Goal: Task Accomplishment & Management: Use online tool/utility

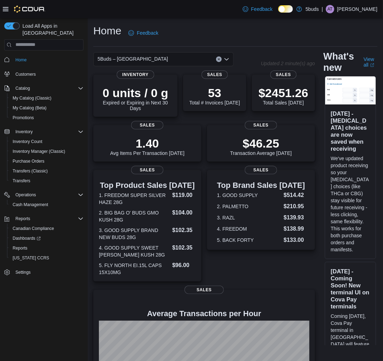
drag, startPoint x: 275, startPoint y: 89, endPoint x: 254, endPoint y: 111, distance: 30.8
click at [254, 111] on div "$2451.26 Total Sales Today Sales" at bounding box center [283, 96] width 63 height 42
click at [264, 100] on div "$2451.26 Total Sales Today" at bounding box center [284, 95] width 50 height 20
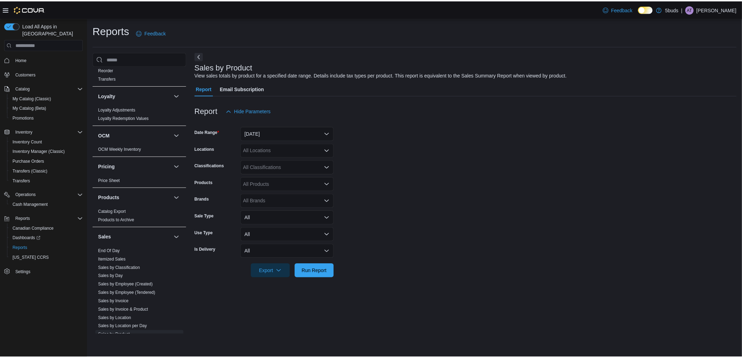
scroll to position [490, 0]
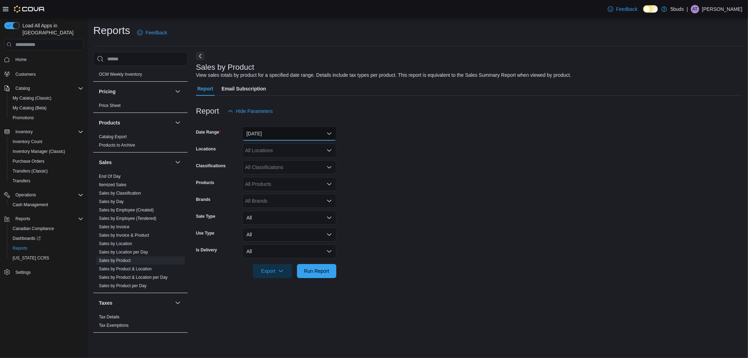
click at [293, 132] on button "Yesterday" at bounding box center [289, 134] width 94 height 14
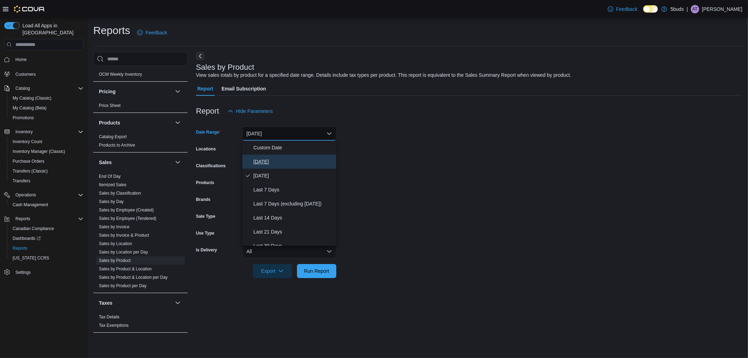
click at [282, 159] on span "[DATE]" at bounding box center [294, 162] width 80 height 8
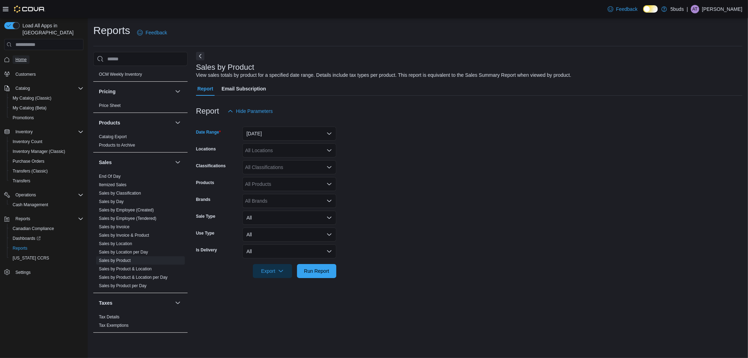
click at [21, 57] on span "Home" at bounding box center [20, 60] width 11 height 6
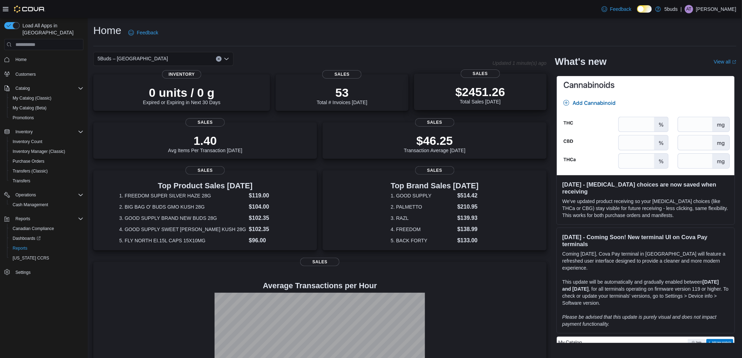
click at [497, 93] on p "$2451.26" at bounding box center [481, 92] width 50 height 14
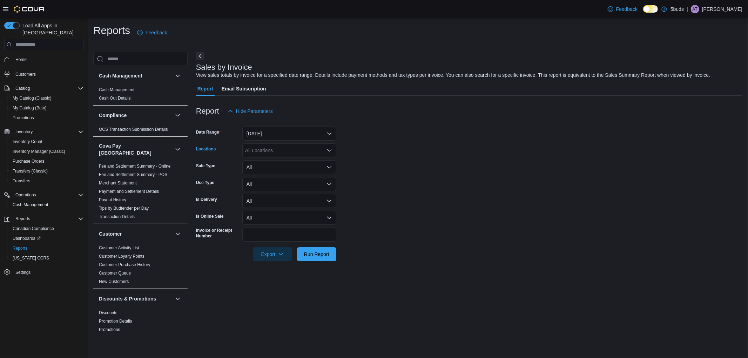
click at [290, 153] on div "All Locations" at bounding box center [289, 150] width 94 height 14
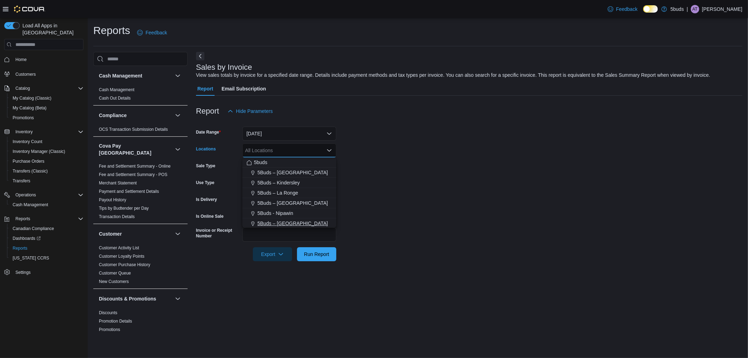
click at [300, 220] on span "5Buds – [GEOGRAPHIC_DATA]" at bounding box center [292, 223] width 71 height 7
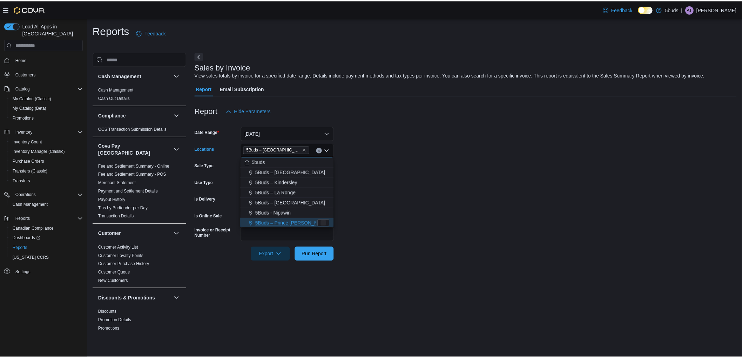
scroll to position [1, 0]
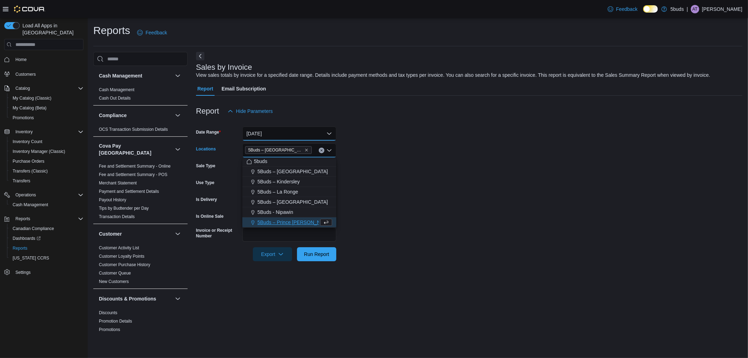
click at [306, 127] on button "[DATE]" at bounding box center [289, 134] width 94 height 14
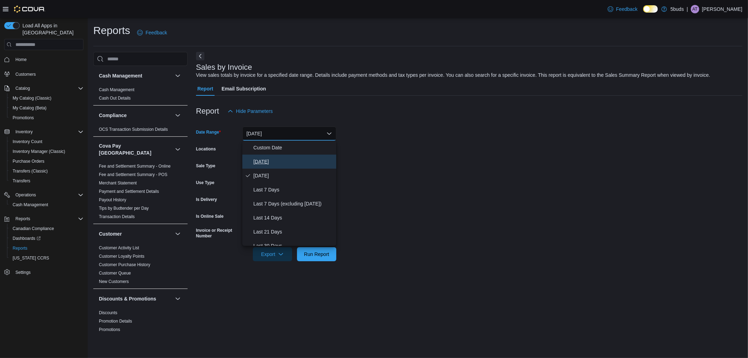
click at [293, 161] on span "[DATE]" at bounding box center [294, 162] width 80 height 8
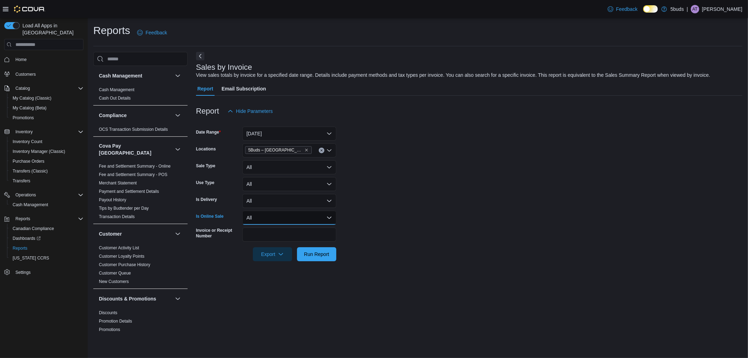
click at [266, 223] on button "All" at bounding box center [289, 218] width 94 height 14
click at [264, 244] on span "Yes" at bounding box center [294, 246] width 80 height 8
click at [301, 250] on span "Run Report" at bounding box center [316, 254] width 31 height 14
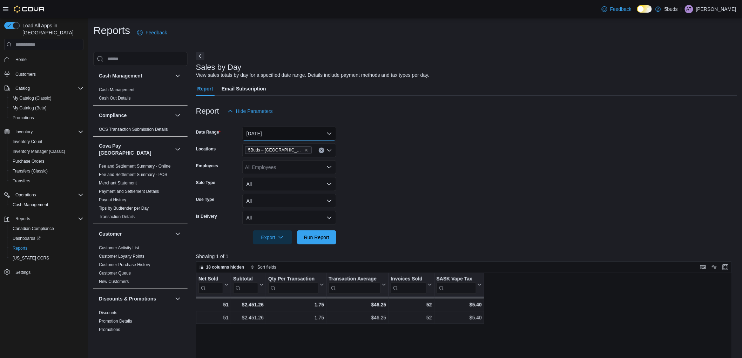
click at [302, 130] on button "[DATE]" at bounding box center [289, 134] width 94 height 14
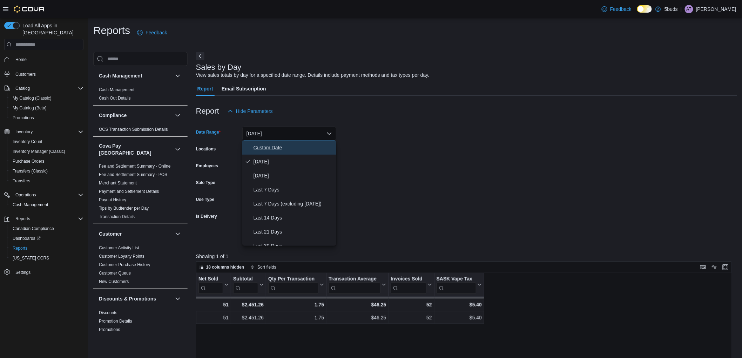
click at [289, 147] on span "Custom Date" at bounding box center [294, 147] width 80 height 8
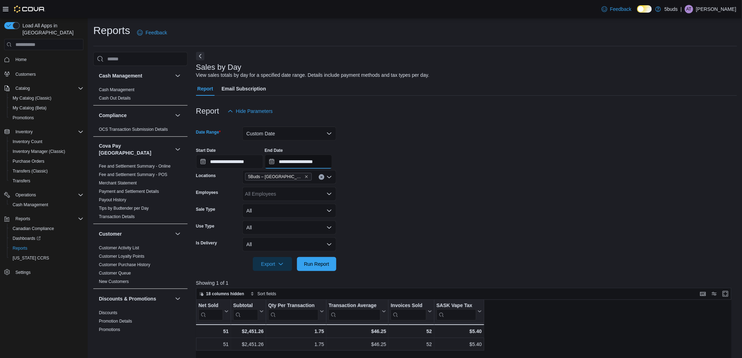
click at [328, 162] on input "**********" at bounding box center [298, 162] width 67 height 14
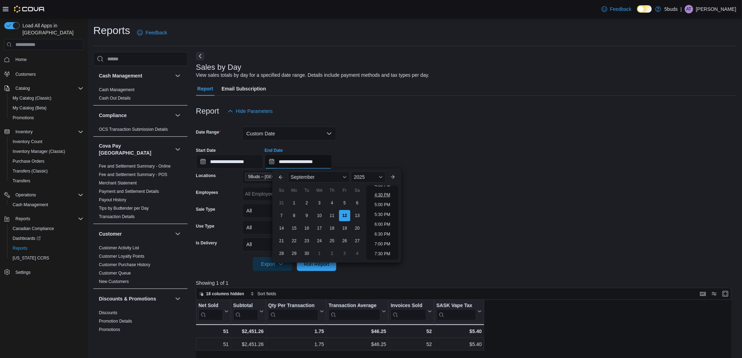
scroll to position [281, 0]
click at [384, 223] on li "4:00 PM" at bounding box center [382, 224] width 21 height 8
type input "**********"
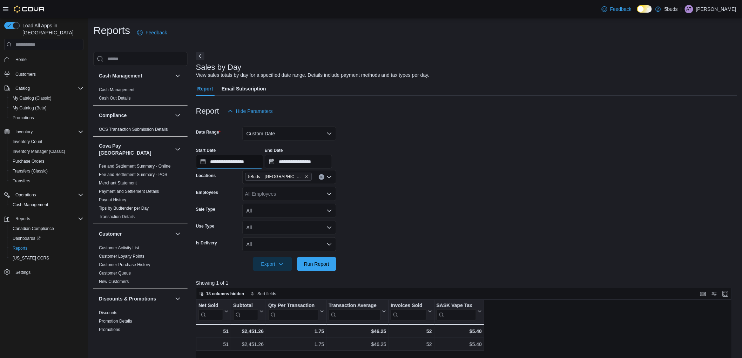
click at [262, 158] on input "**********" at bounding box center [229, 162] width 67 height 14
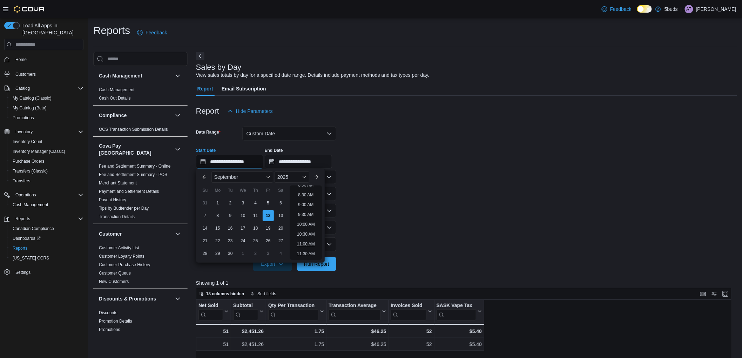
scroll to position [178, 0]
click at [309, 190] on li "9:00 AM" at bounding box center [305, 190] width 21 height 8
type input "**********"
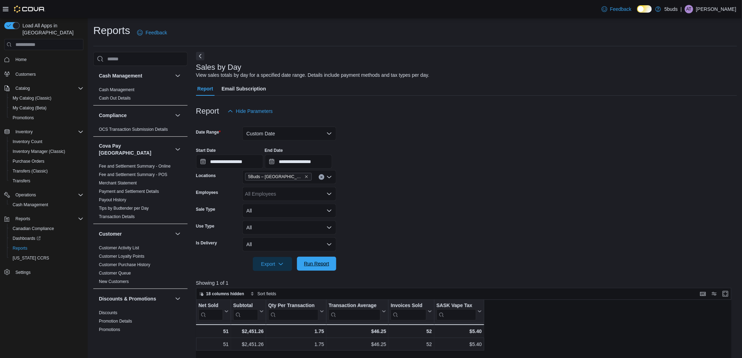
click at [317, 260] on span "Run Report" at bounding box center [316, 264] width 31 height 14
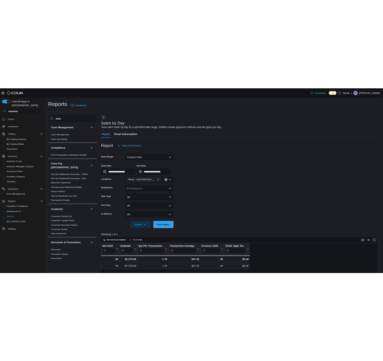
scroll to position [39, 0]
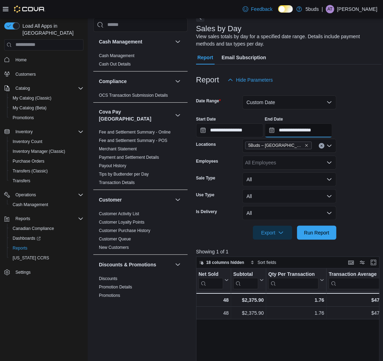
click at [332, 132] on input "**********" at bounding box center [298, 130] width 67 height 14
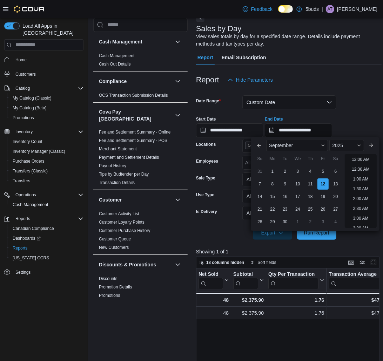
scroll to position [336, 0]
click at [364, 157] on li "5:00 PM" at bounding box center [360, 158] width 21 height 8
type input "**********"
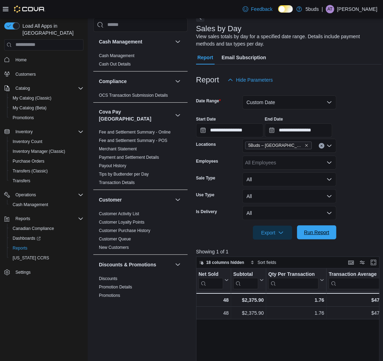
click at [326, 227] on span "Run Report" at bounding box center [316, 233] width 31 height 14
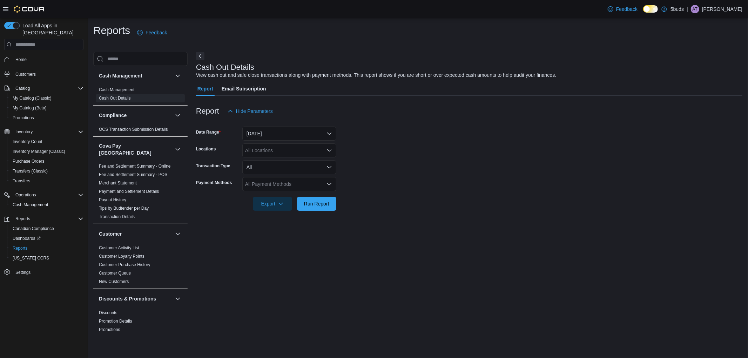
click at [302, 149] on div "All Locations" at bounding box center [289, 150] width 94 height 14
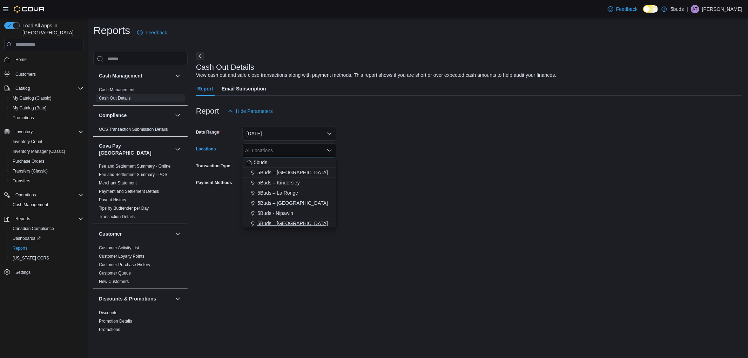
click at [324, 225] on div "5Buds – [GEOGRAPHIC_DATA]" at bounding box center [290, 223] width 86 height 7
click at [422, 128] on form "Date Range Today Locations 5Buds – North Battleford Combo box. Selected. 5Buds …" at bounding box center [469, 164] width 547 height 93
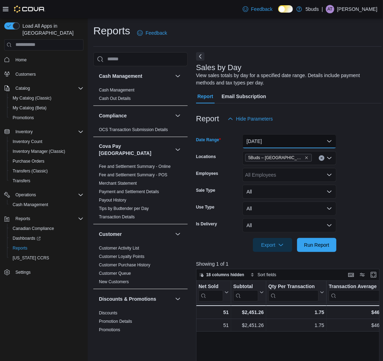
click at [300, 140] on button "Today" at bounding box center [289, 141] width 94 height 14
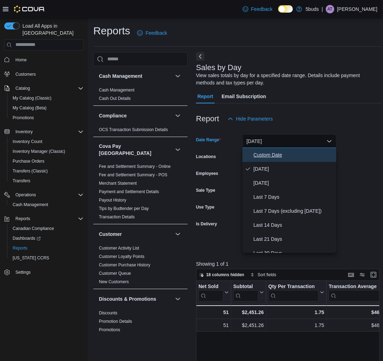
click at [294, 158] on span "Custom Date" at bounding box center [294, 155] width 80 height 8
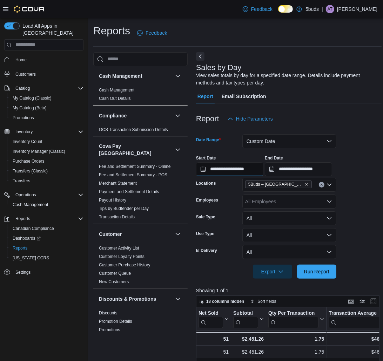
click at [262, 174] on input "**********" at bounding box center [229, 169] width 67 height 14
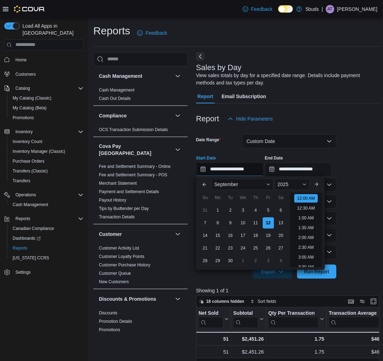
scroll to position [22, 0]
click at [221, 213] on div "1" at bounding box center [218, 211] width 12 height 12
type input "**********"
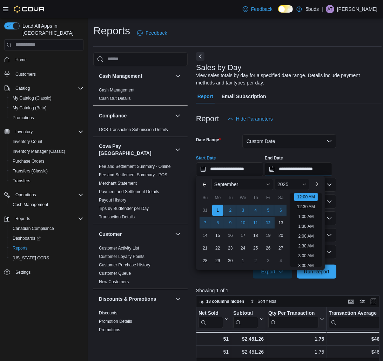
click at [332, 171] on input "**********" at bounding box center [298, 169] width 67 height 14
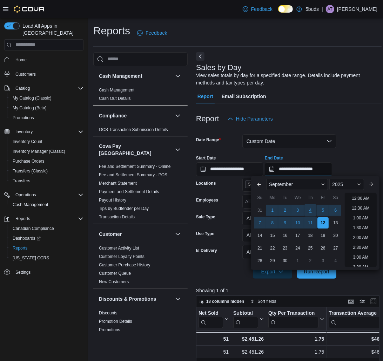
scroll to position [398, 0]
click at [321, 222] on div "12" at bounding box center [323, 223] width 12 height 12
click at [317, 278] on span "Run Report" at bounding box center [316, 272] width 31 height 14
